Goal: Transaction & Acquisition: Purchase product/service

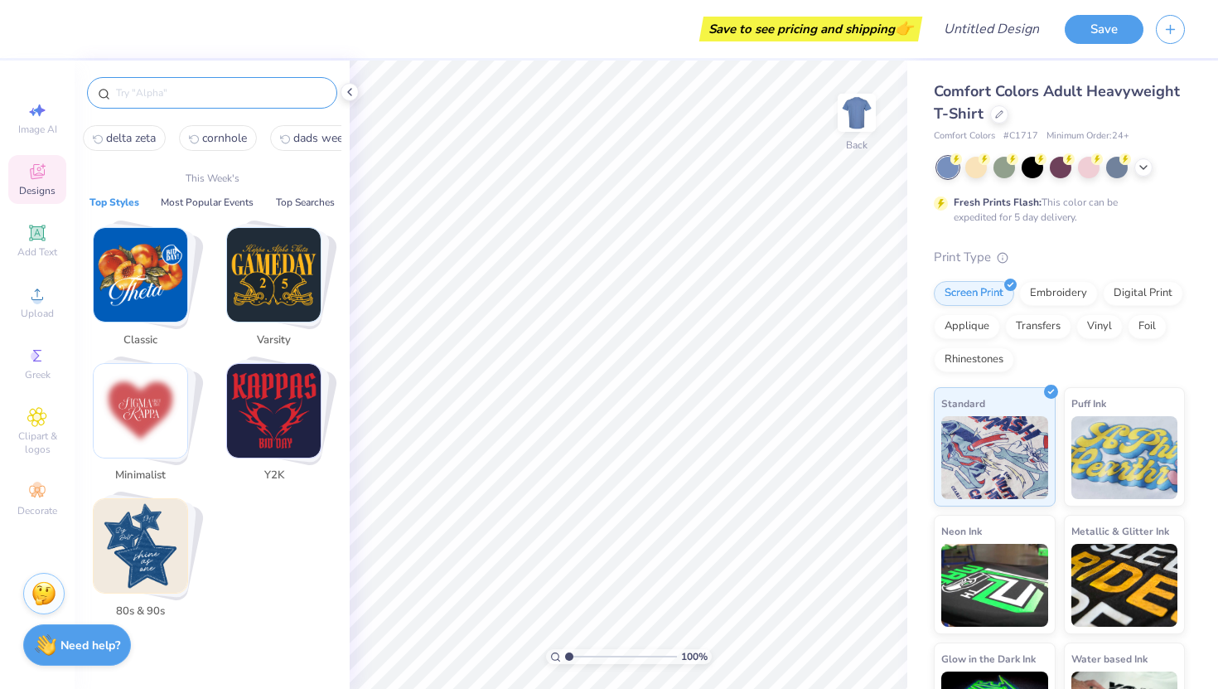
click at [225, 86] on input "text" at bounding box center [220, 93] width 212 height 17
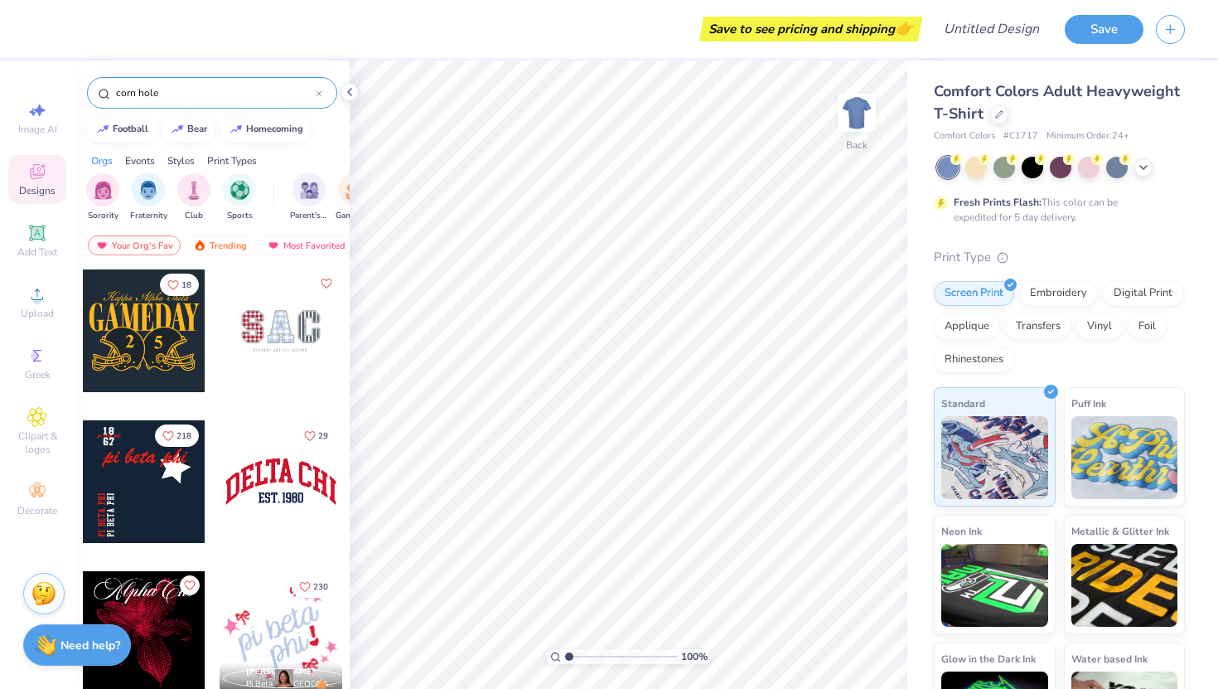
type input "corn hole"
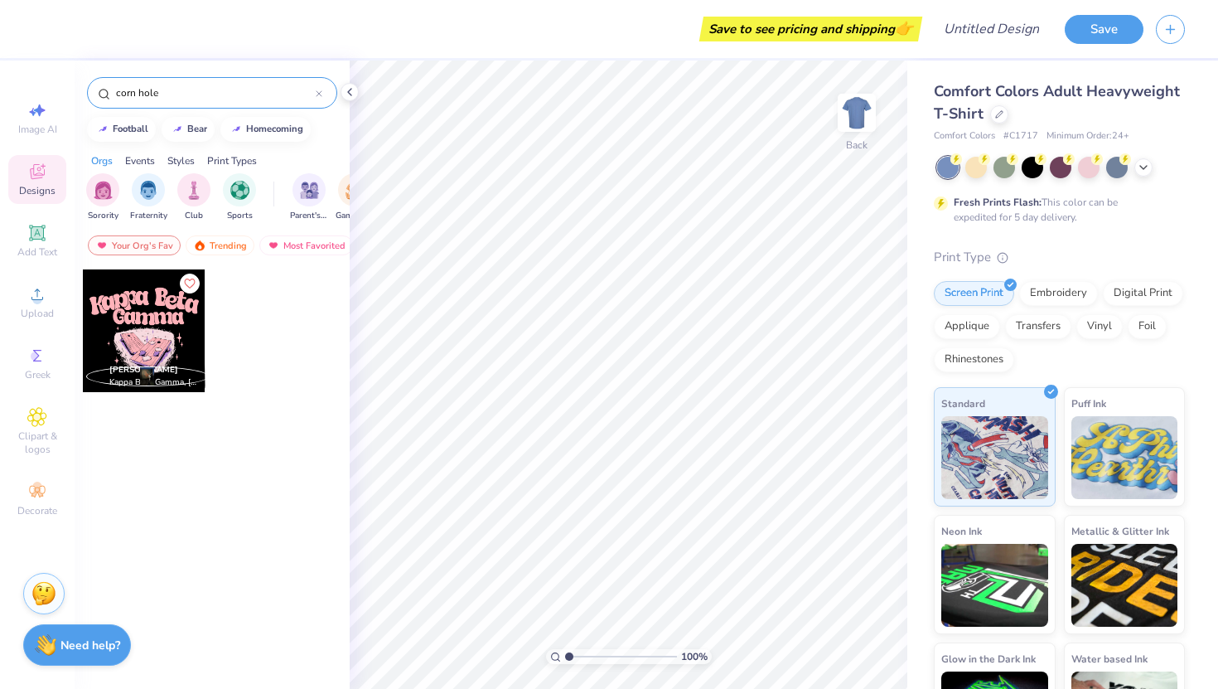
drag, startPoint x: 160, startPoint y: 90, endPoint x: 116, endPoint y: 90, distance: 43.9
click at [116, 90] on input "corn hole" at bounding box center [214, 93] width 201 height 17
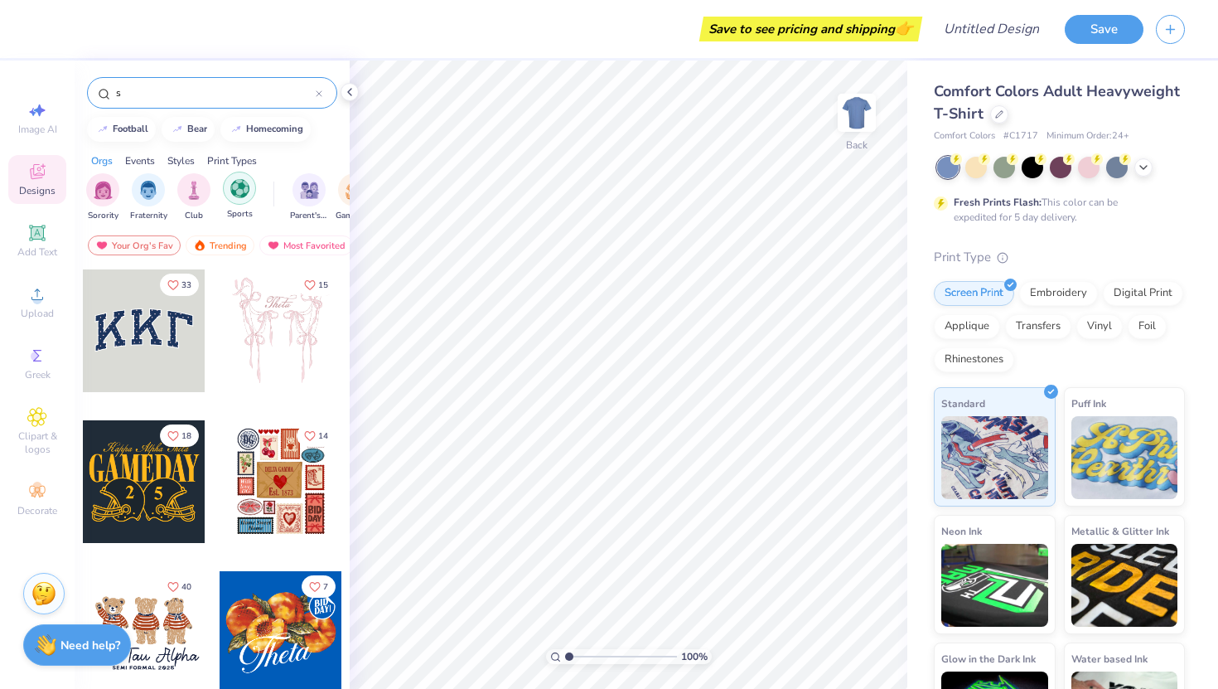
type input "s"
click at [253, 192] on div "filter for Sports" at bounding box center [239, 188] width 33 height 33
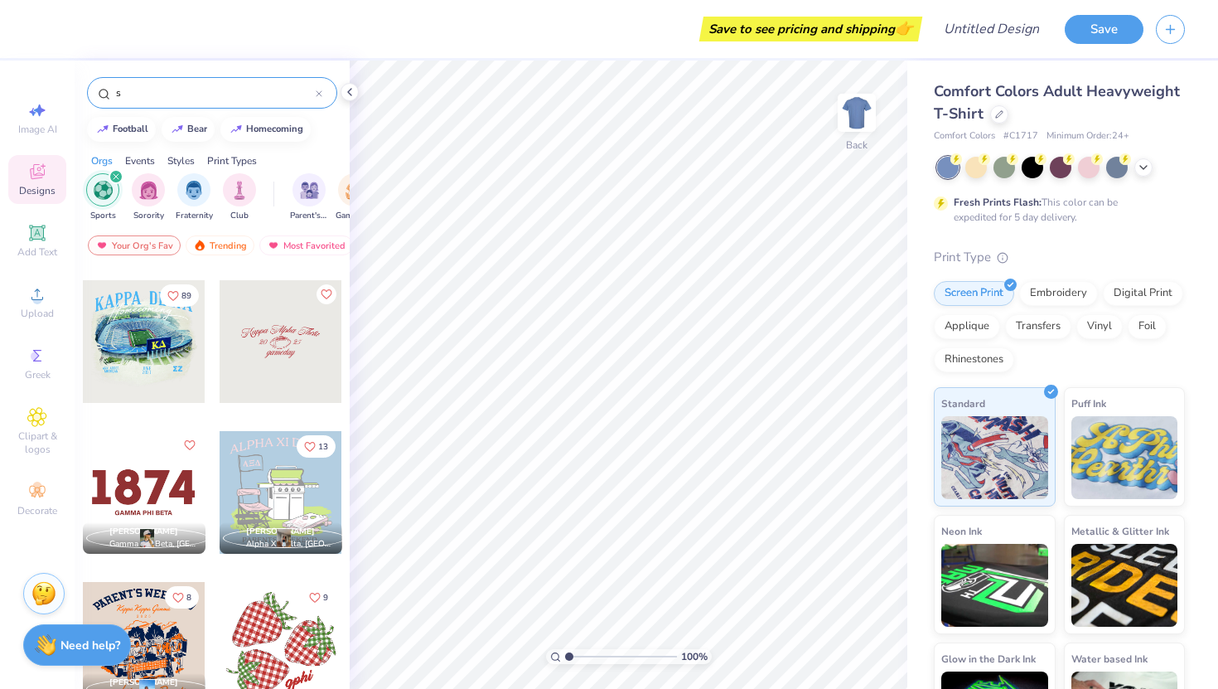
scroll to position [1823, 0]
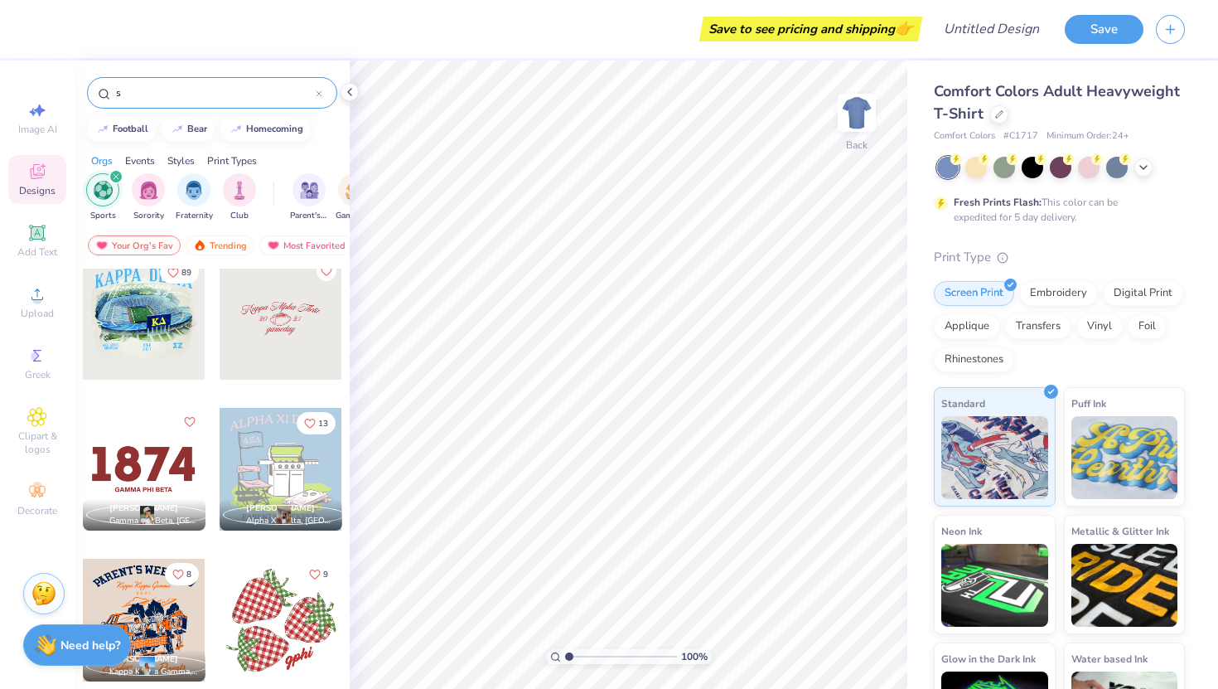
click at [281, 474] on div at bounding box center [281, 469] width 123 height 123
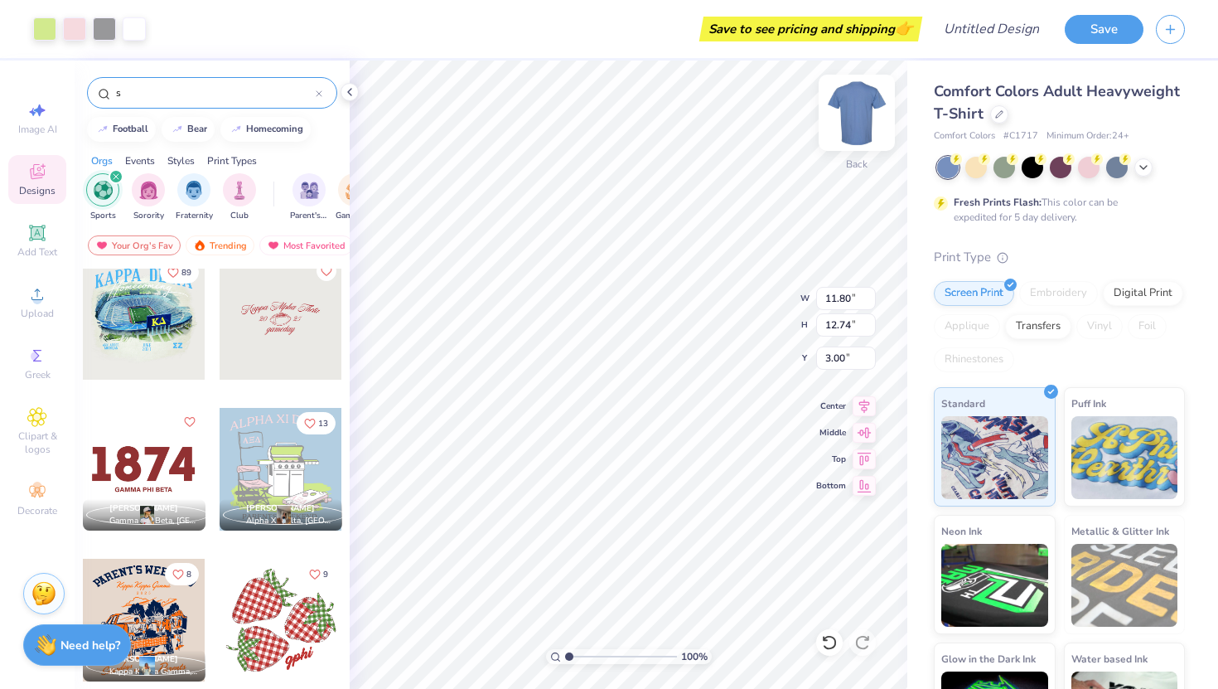
click at [854, 118] on img at bounding box center [857, 113] width 66 height 66
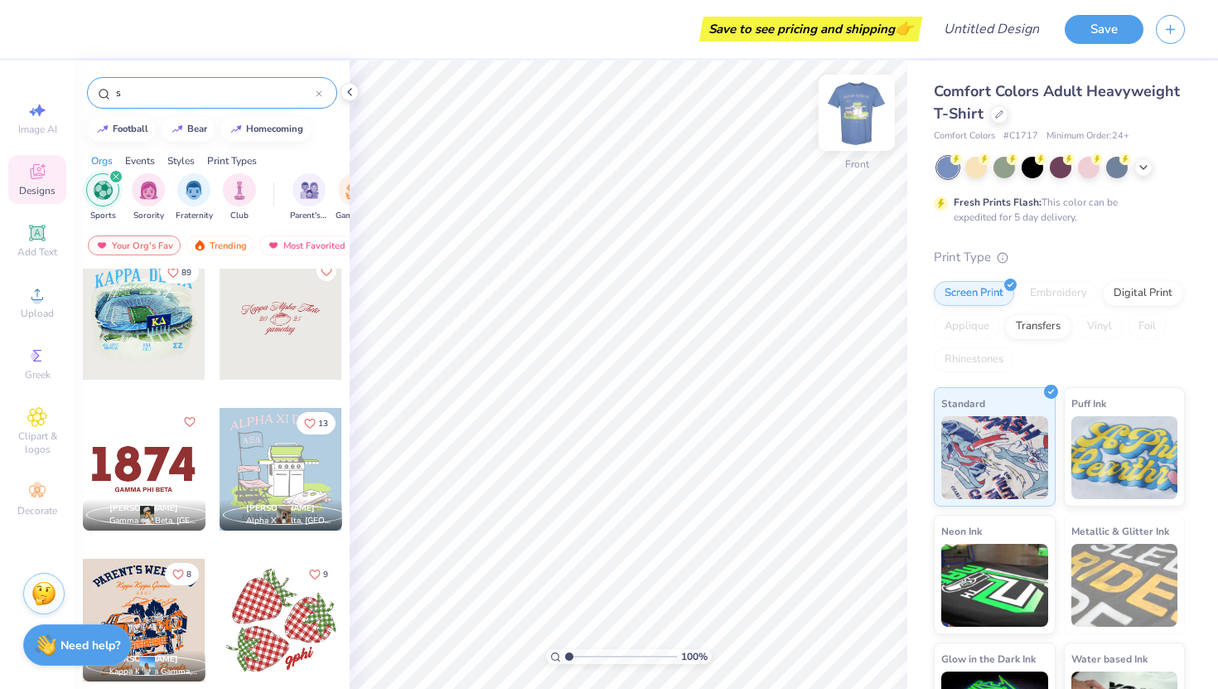
click at [871, 107] on img at bounding box center [857, 113] width 66 height 66
